Goal: Information Seeking & Learning: Check status

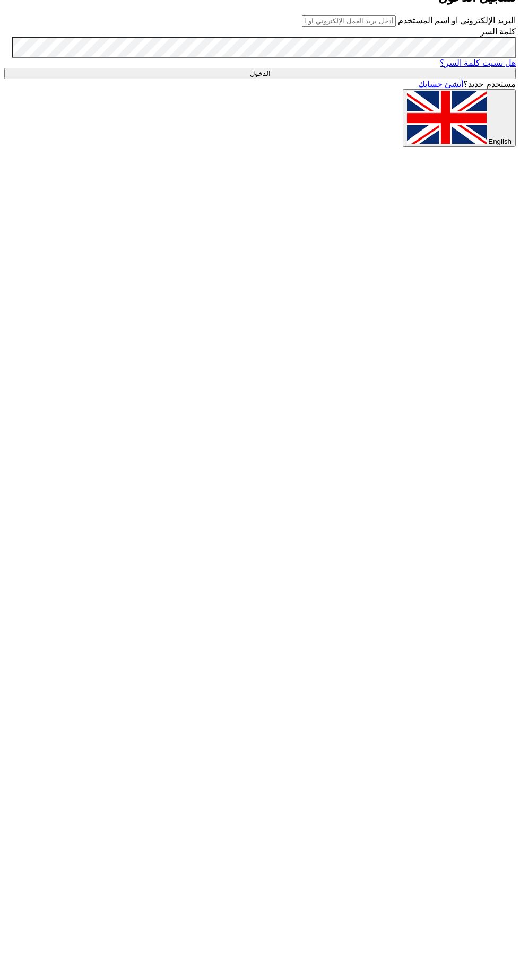
click at [382, 27] on input "text" at bounding box center [349, 20] width 94 height 11
type input "[EMAIL_ADDRESS][DOMAIN_NAME]"
click at [4, 68] on input "الدخول" at bounding box center [260, 73] width 512 height 11
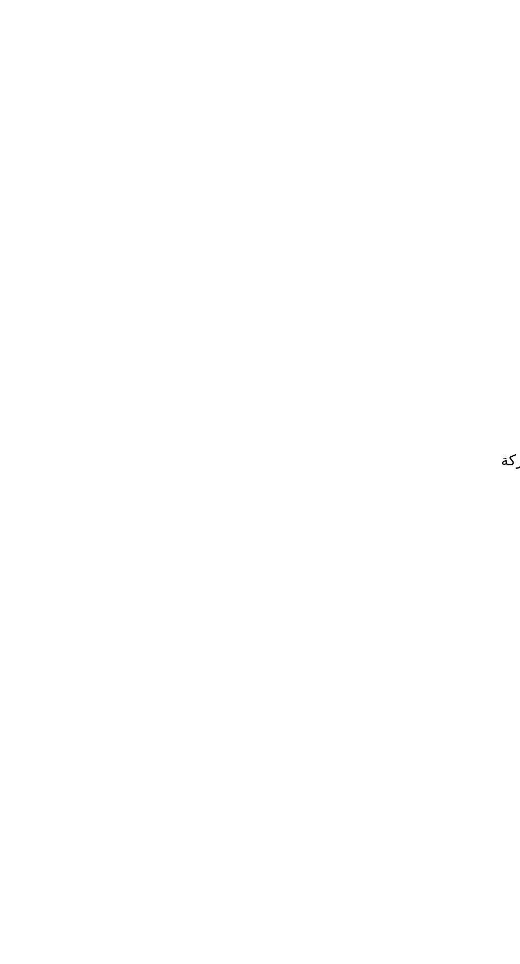
type input "71319"
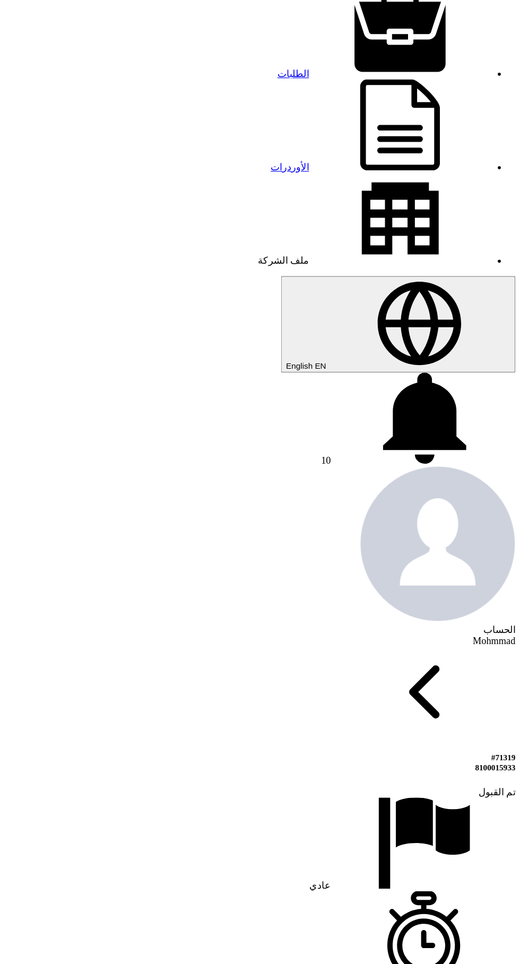
copy table "# الكود/الموديل البيان/الوصف الكمية المرفقات 1 MK997628 TIE ROD END ASSY LH 1 P…"
